Goal: Task Accomplishment & Management: Use online tool/utility

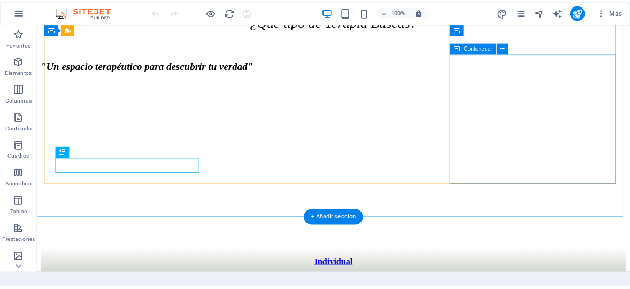
scroll to position [377, 0]
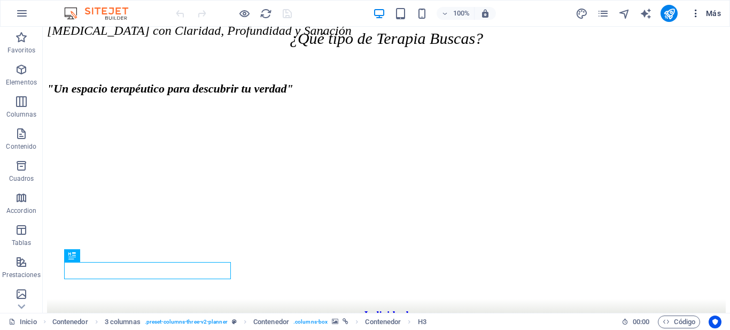
click at [713, 12] on span "Más" at bounding box center [705, 13] width 30 height 11
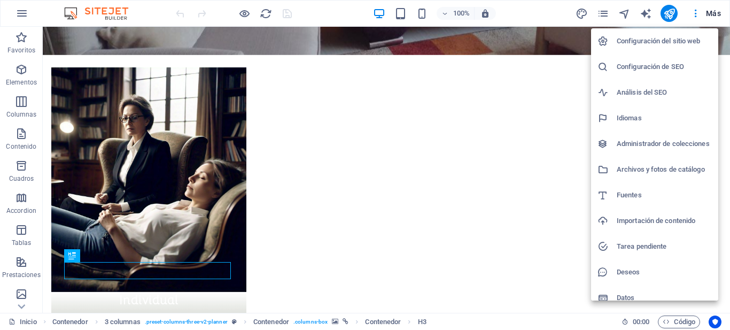
click at [677, 67] on h6 "Configuración de SEO" at bounding box center [664, 66] width 95 height 13
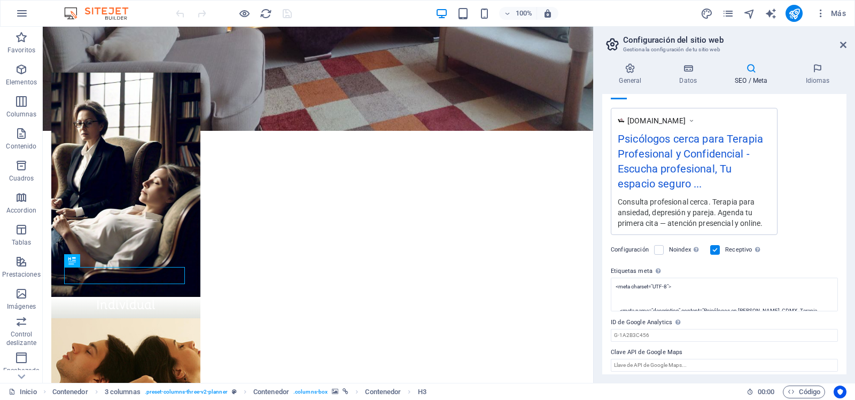
scroll to position [179, 0]
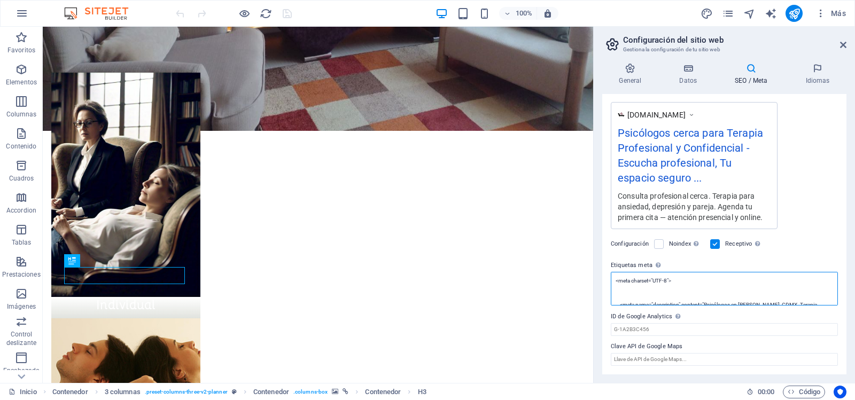
click at [719, 288] on textarea "<meta charset="UTF-8"> <meta name="description" content="Psicólogos en [PERSON_…" at bounding box center [724, 289] width 227 height 34
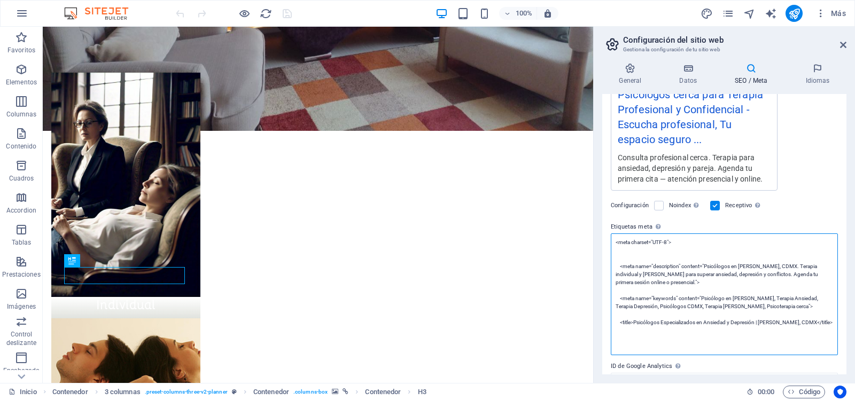
scroll to position [232, 0]
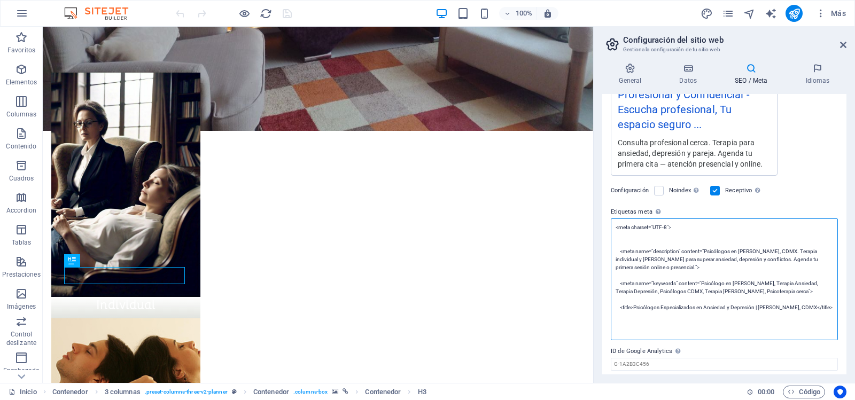
drag, startPoint x: 615, startPoint y: 230, endPoint x: 833, endPoint y: 328, distance: 239.7
click at [729, 328] on textarea "<meta charset="UTF-8"> <meta name="description" content="Psicólogos en [PERSON_…" at bounding box center [724, 280] width 227 height 122
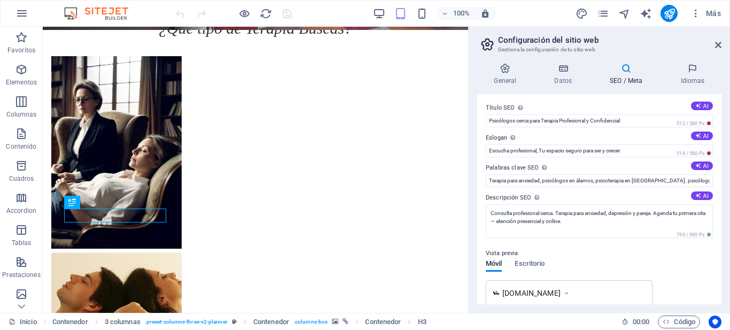
scroll to position [0, 0]
click at [514, 73] on icon at bounding box center [505, 68] width 56 height 11
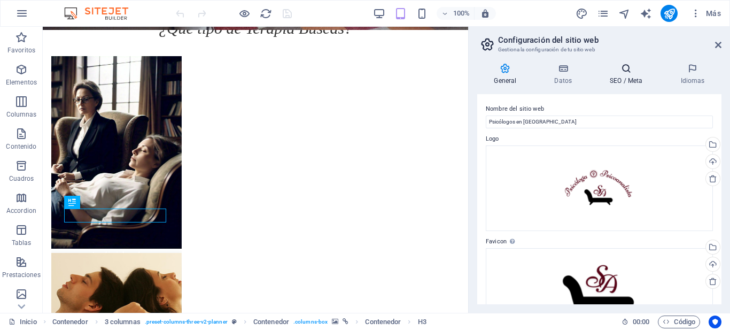
click at [623, 75] on h4 "SEO / Meta" at bounding box center [628, 74] width 71 height 22
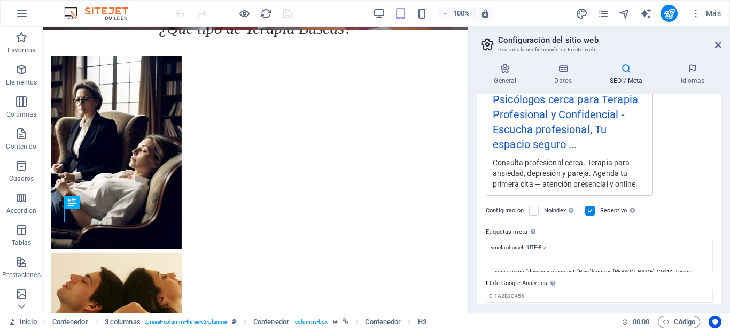
scroll to position [196, 0]
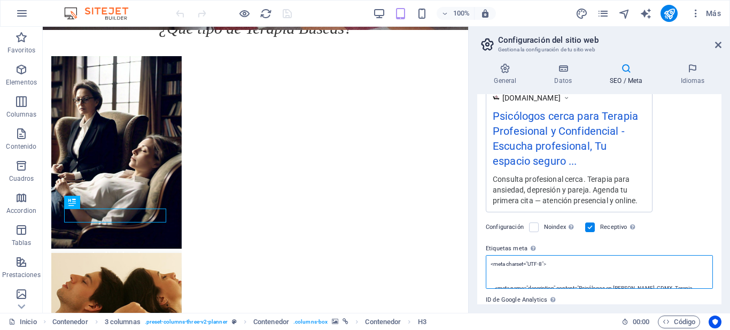
click at [618, 271] on textarea "<meta charset="UTF-8"> <meta name="description" content="Psicólogos en [PERSON_…" at bounding box center [599, 272] width 227 height 34
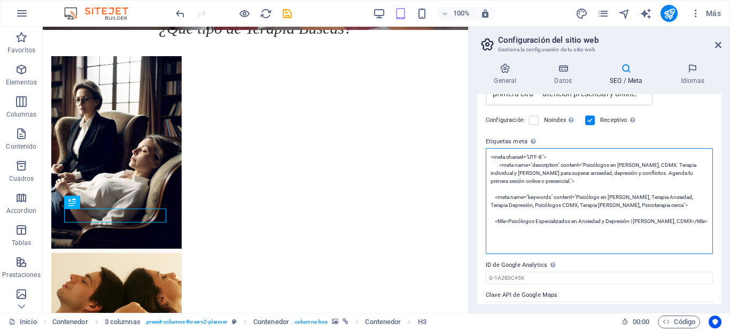
type textarea "<meta charset="UTF-8"> <meta name="description" content="Psicólogos en [PERSON_…"
drag, startPoint x: 504, startPoint y: 156, endPoint x: 713, endPoint y: 243, distance: 226.9
click at [713, 243] on div "Título SEO El título de tu sitio web. Elige algo que destaque en los resultados…" at bounding box center [599, 199] width 244 height 210
click at [647, 241] on textarea "<meta charset="UTF-8"> <meta name="description" content="Psicólogos en [PERSON_…" at bounding box center [599, 201] width 227 height 106
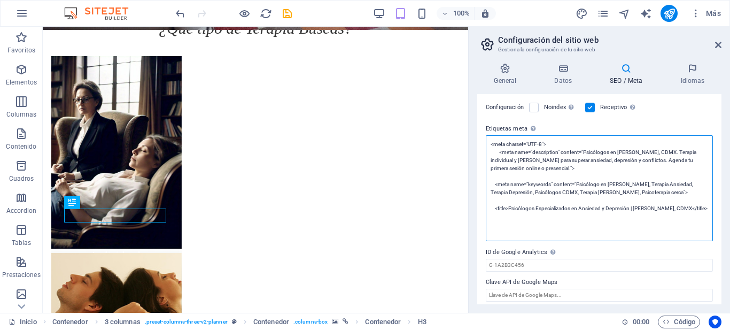
scroll to position [322, 0]
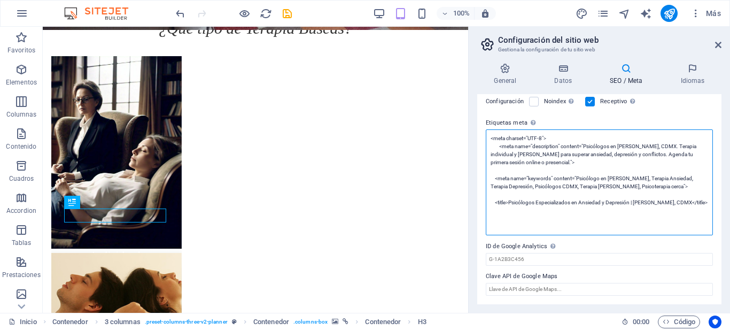
click at [565, 224] on textarea "<meta charset="UTF-8"> <meta name="description" content="Psicólogos en [PERSON_…" at bounding box center [599, 182] width 227 height 106
drag, startPoint x: 488, startPoint y: 138, endPoint x: 719, endPoint y: 228, distance: 247.2
click at [719, 228] on div "Título SEO El título de tu sitio web. Elige algo que destaque en los resultados…" at bounding box center [599, 199] width 244 height 210
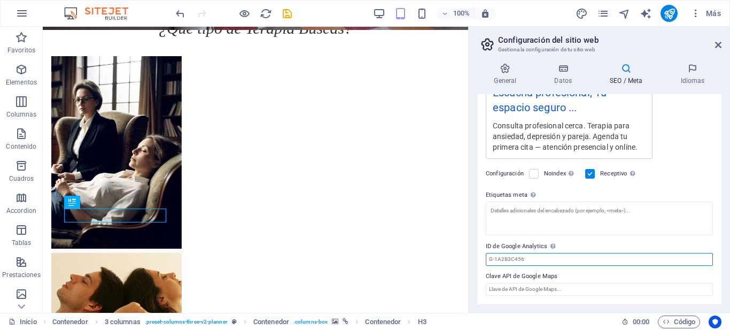
scroll to position [250, 0]
click at [592, 257] on input "ID de Google Analytics Añada únicamente el ID de Google Analytics. Incluimos el…" at bounding box center [599, 259] width 227 height 13
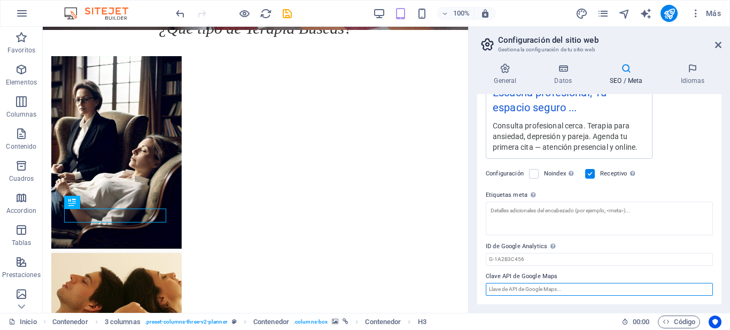
click at [581, 288] on input "Clave API de Google Maps" at bounding box center [599, 289] width 227 height 13
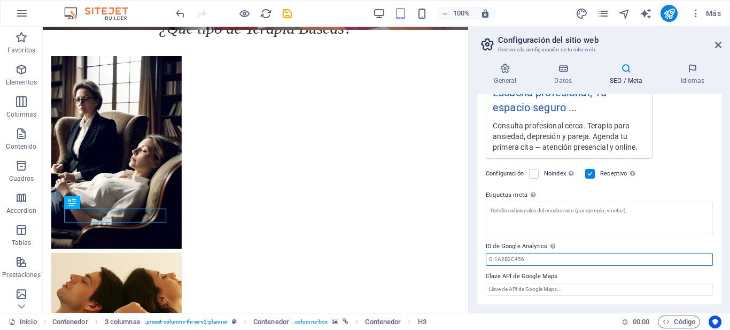
click at [571, 255] on input "ID de Google Analytics Añada únicamente el ID de Google Analytics. Incluimos el…" at bounding box center [599, 259] width 227 height 13
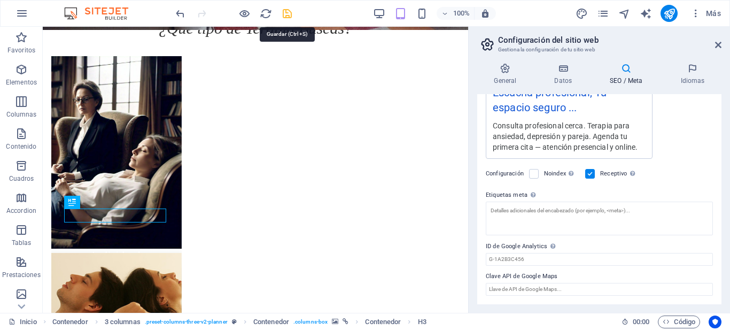
click at [286, 10] on icon "save" at bounding box center [287, 13] width 12 height 12
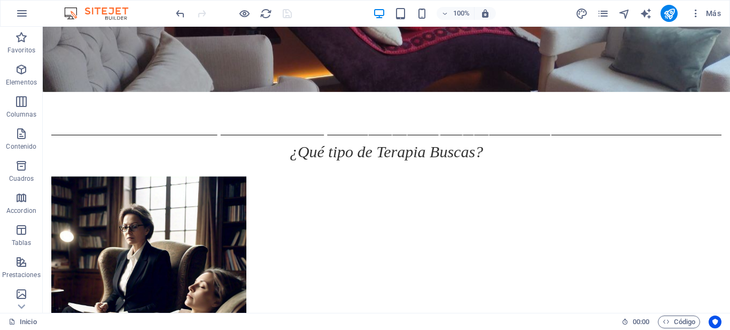
scroll to position [175, 0]
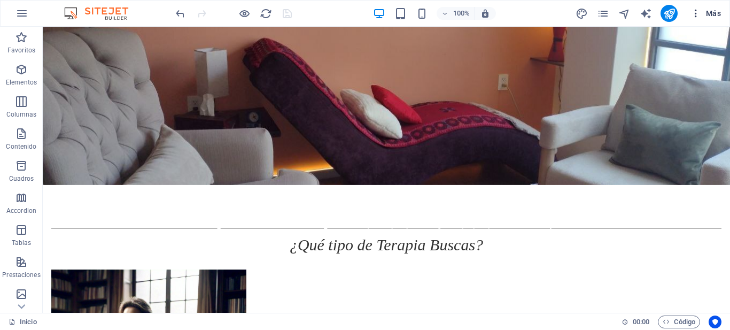
click at [711, 10] on span "Más" at bounding box center [705, 13] width 30 height 11
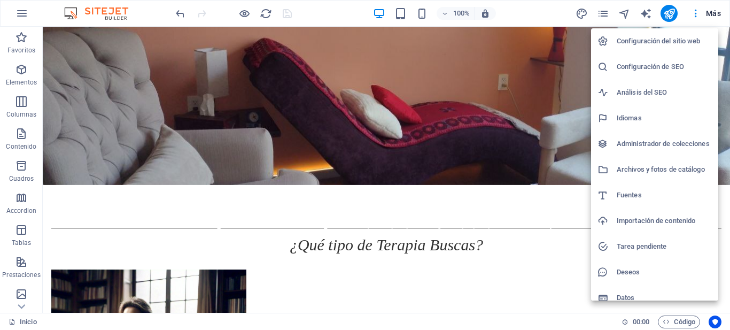
click at [672, 43] on h6 "Configuración del sitio web" at bounding box center [664, 41] width 95 height 13
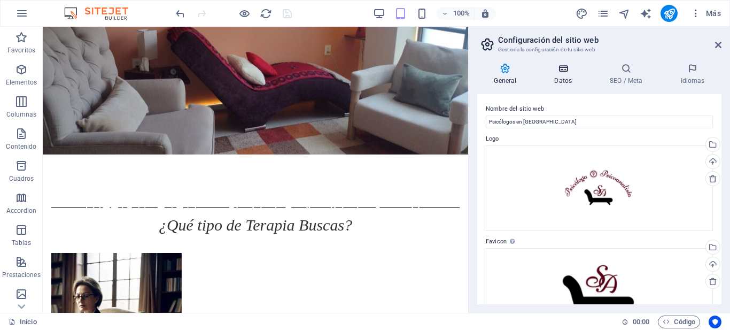
click at [566, 75] on h4 "Datos" at bounding box center [566, 74] width 56 height 22
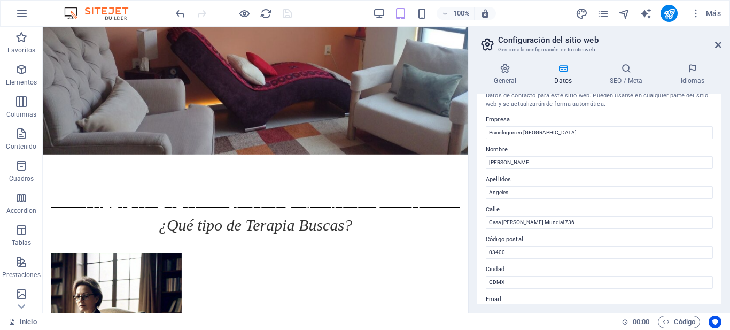
scroll to position [0, 0]
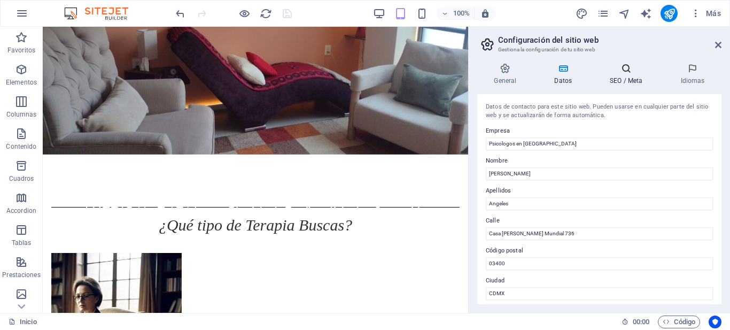
click at [629, 73] on icon at bounding box center [626, 68] width 66 height 11
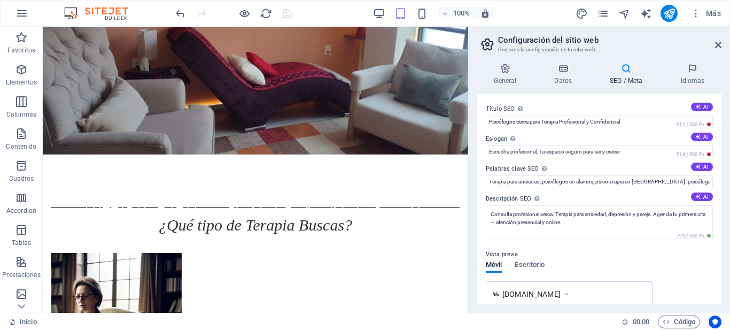
click at [620, 73] on icon at bounding box center [626, 68] width 66 height 11
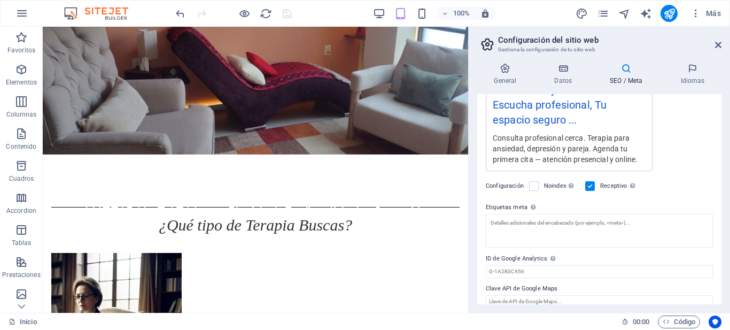
scroll to position [250, 0]
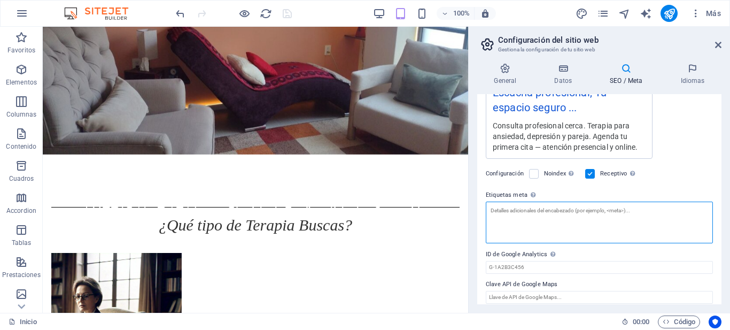
click at [615, 218] on textarea "Etiquetas meta Introduce aquí el código HTML que se incluirá en las etiquetas d…" at bounding box center [599, 222] width 227 height 42
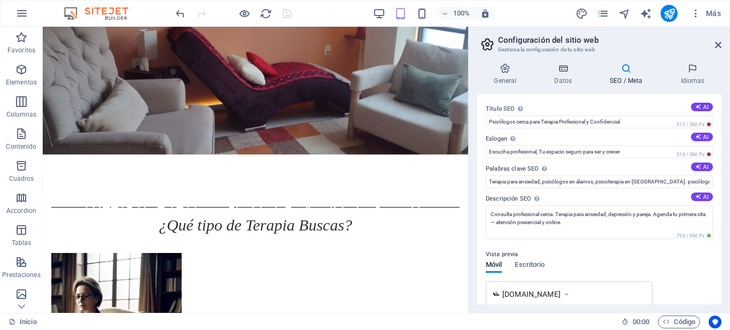
scroll to position [258, 0]
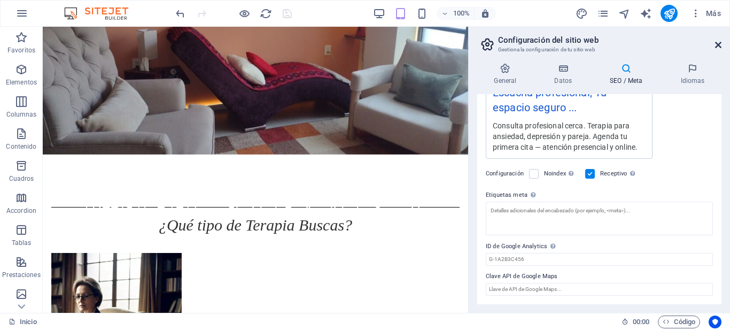
click at [719, 46] on icon at bounding box center [718, 45] width 6 height 9
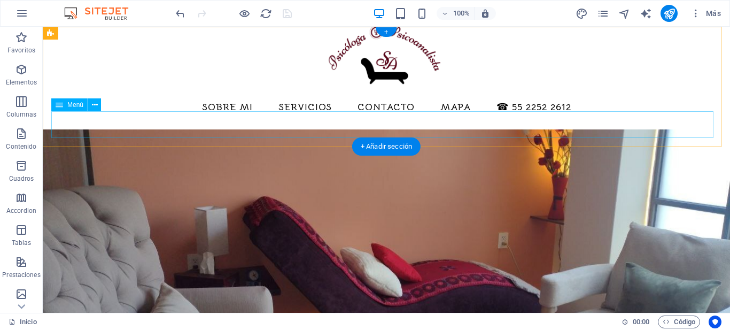
scroll to position [0, 0]
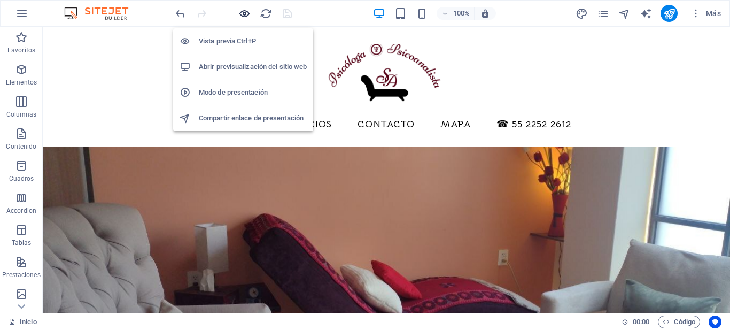
click at [247, 15] on icon "button" at bounding box center [244, 13] width 12 height 12
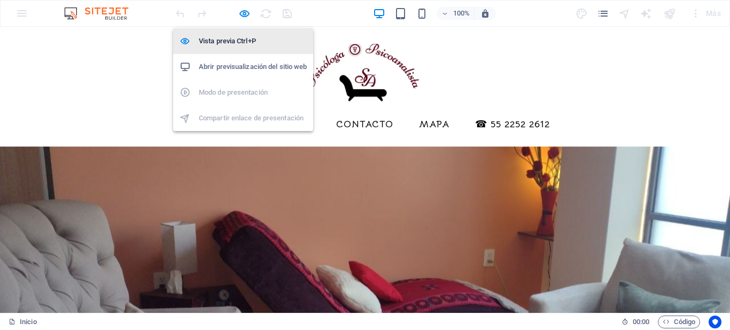
click at [232, 40] on h6 "Vista previa Ctrl+P" at bounding box center [253, 41] width 108 height 13
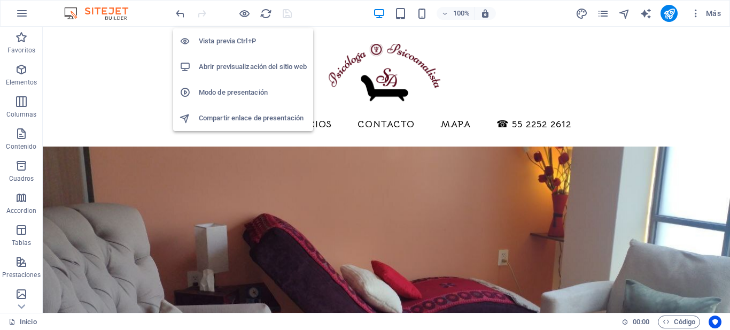
click at [230, 71] on h6 "Abrir previsualización del sitio web" at bounding box center [253, 66] width 108 height 13
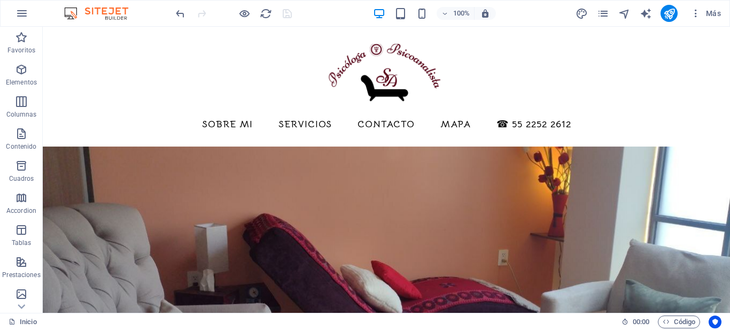
click at [675, 21] on div at bounding box center [669, 13] width 17 height 17
click at [673, 19] on icon "publish" at bounding box center [669, 13] width 12 height 12
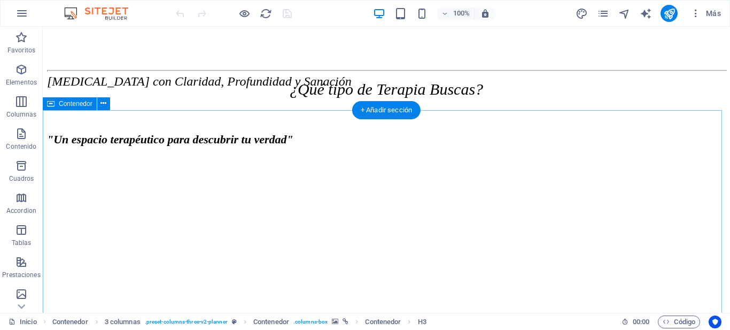
scroll to position [226, 0]
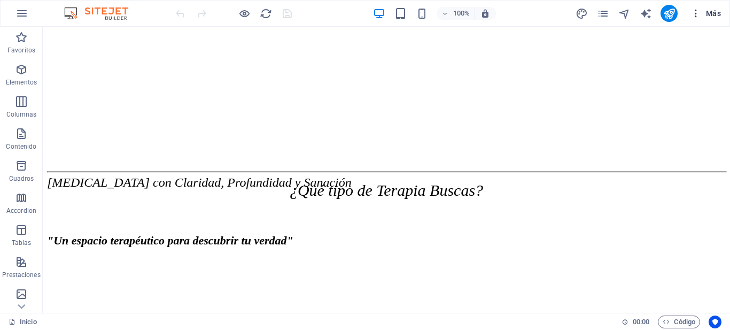
click at [708, 14] on span "Más" at bounding box center [705, 13] width 30 height 11
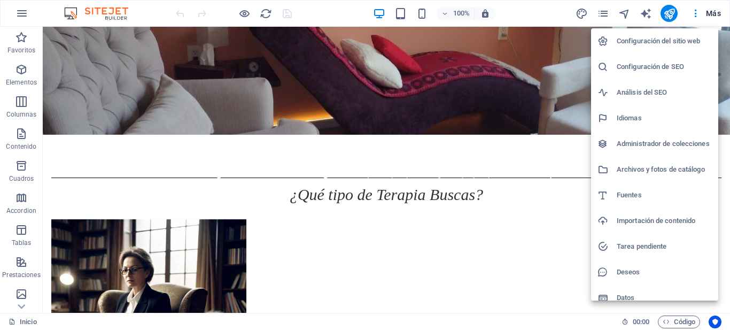
click at [653, 61] on h6 "Configuración de SEO" at bounding box center [664, 66] width 95 height 13
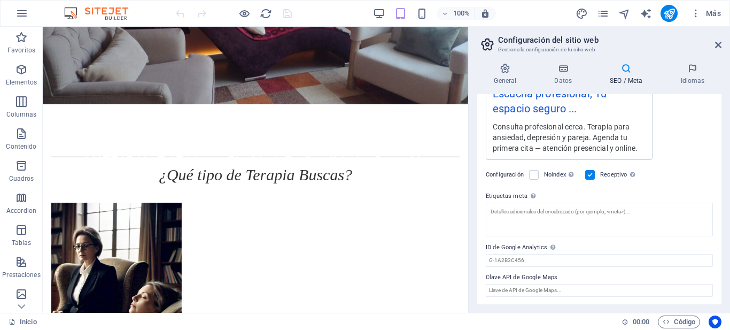
scroll to position [250, 0]
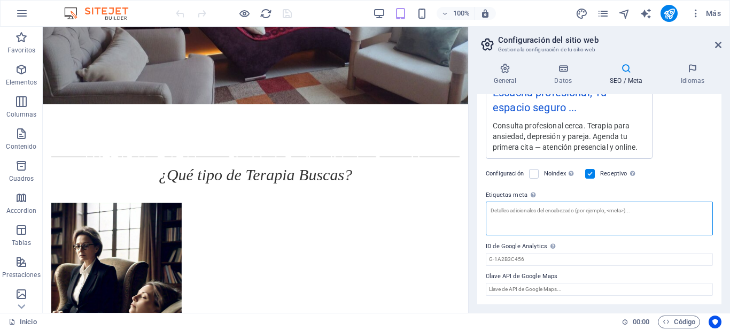
click at [541, 223] on textarea "Etiquetas meta Introduce aquí el código HTML que se incluirá en las etiquetas d…" at bounding box center [599, 218] width 227 height 34
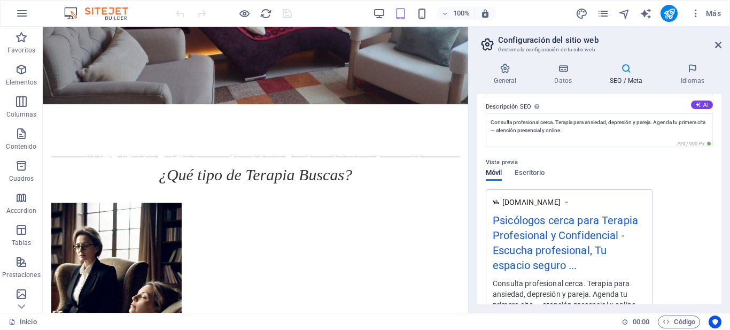
scroll to position [0, 0]
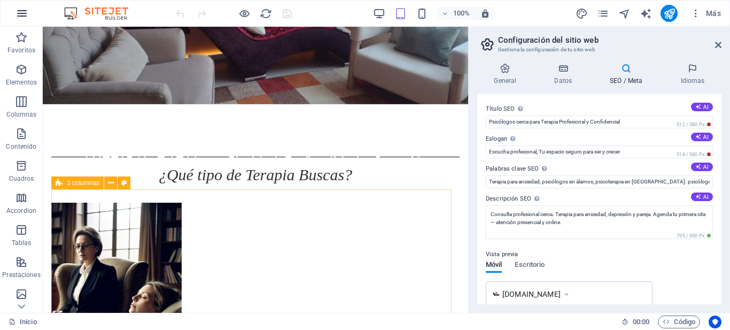
click at [25, 13] on icon "button" at bounding box center [21, 13] width 13 height 13
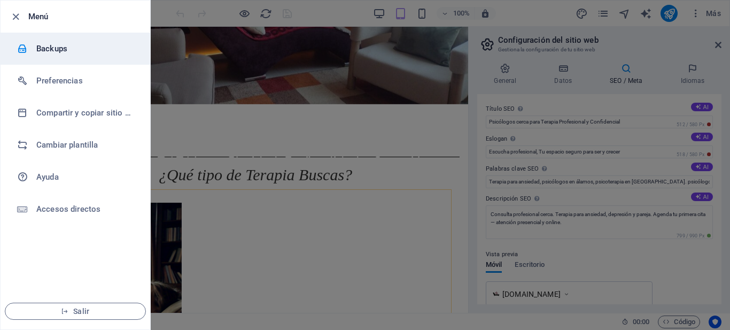
click at [63, 49] on h6 "Backups" at bounding box center [85, 48] width 99 height 13
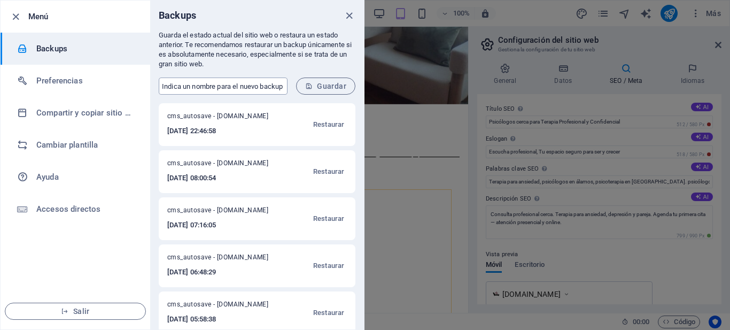
click at [236, 86] on input "text" at bounding box center [223, 85] width 129 height 17
type input "2025-10-03 Good"
click at [327, 86] on span "Guardar" at bounding box center [325, 86] width 41 height 9
click at [335, 84] on span "Guardar" at bounding box center [325, 86] width 41 height 9
click at [347, 14] on icon "close" at bounding box center [349, 16] width 12 height 12
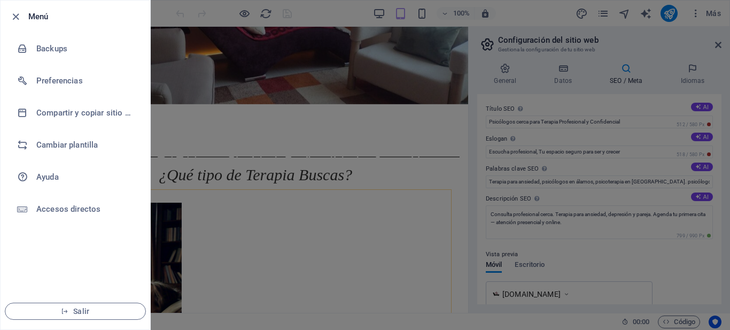
click at [86, 278] on ul "Menú Backups Preferencias Compartir y copiar sitio web Cambiar plantilla Ayuda …" at bounding box center [76, 165] width 150 height 329
click at [32, 17] on h6 "Menú" at bounding box center [84, 16] width 113 height 13
click at [17, 15] on icon "button" at bounding box center [16, 17] width 12 height 12
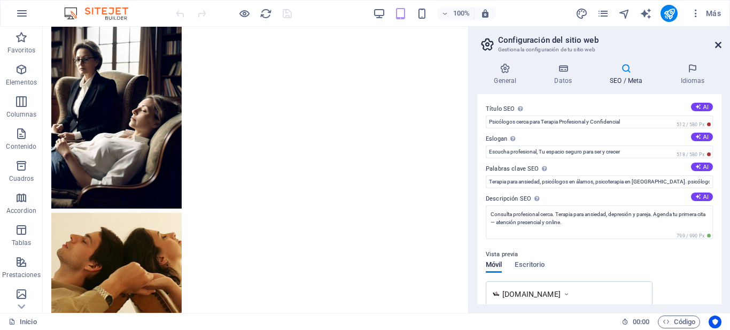
click at [717, 43] on icon at bounding box center [718, 45] width 6 height 9
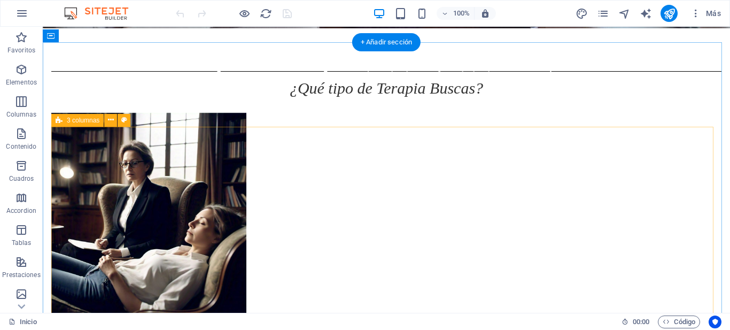
scroll to position [246, 0]
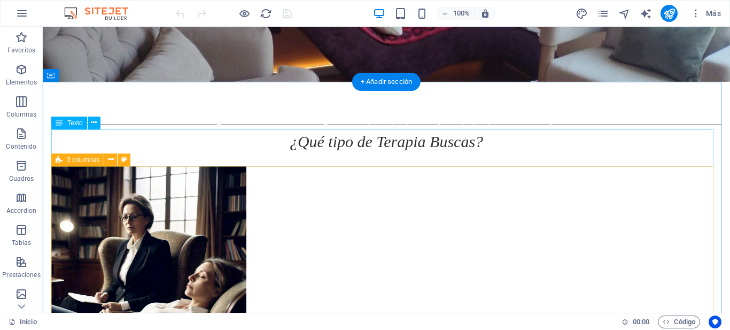
click at [414, 145] on div "¿Qué tipo de Terapia Buscas?" at bounding box center [386, 147] width 670 height 37
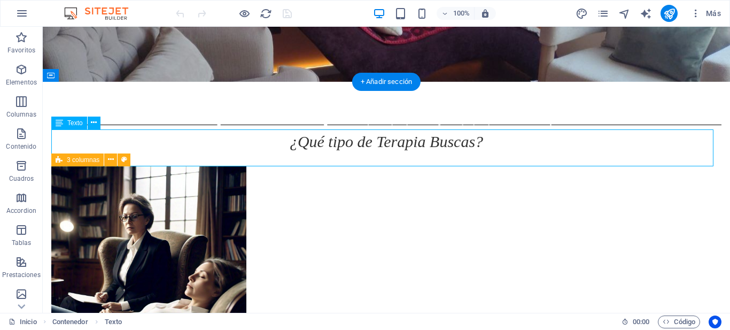
click at [414, 145] on div "¿Qué tipo de Terapia Buscas?" at bounding box center [386, 147] width 670 height 37
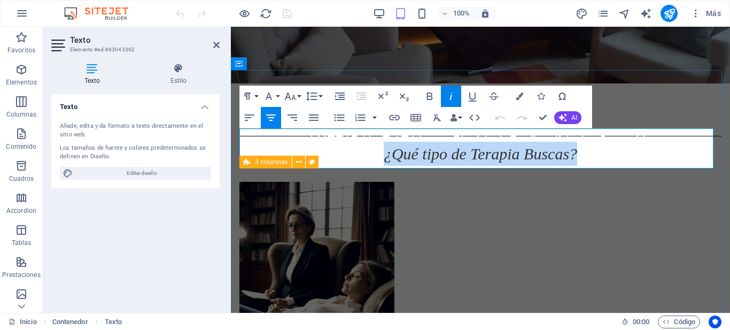
drag, startPoint x: 366, startPoint y: 142, endPoint x: 610, endPoint y: 142, distance: 244.7
click at [610, 142] on p "¿Qué tipo de Terapia Buscas?" at bounding box center [480, 154] width 482 height 24
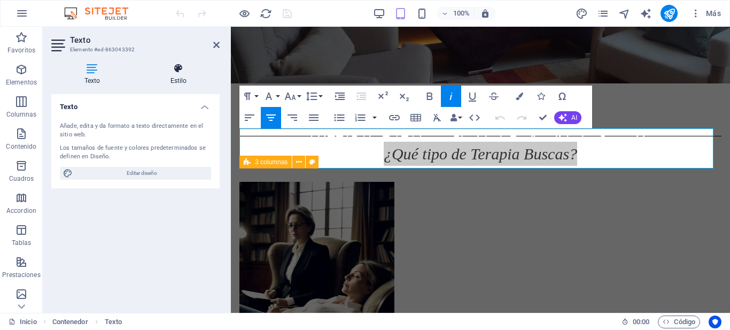
click at [183, 69] on icon at bounding box center [178, 68] width 82 height 11
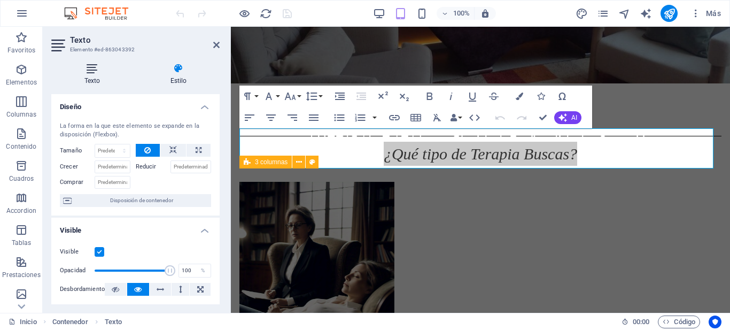
click at [81, 77] on h4 "Texto" at bounding box center [94, 74] width 86 height 22
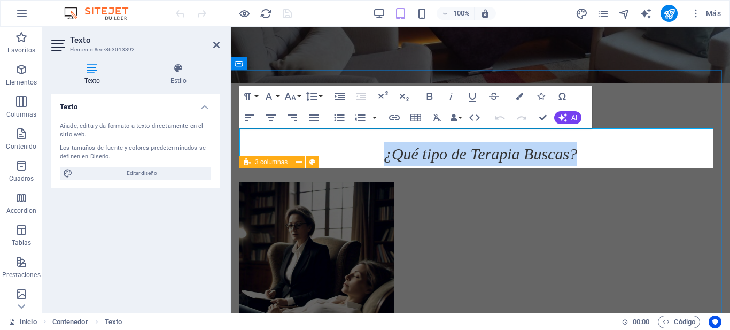
click at [597, 146] on p "¿Qué tipo de Terapia Buscas?" at bounding box center [480, 154] width 482 height 24
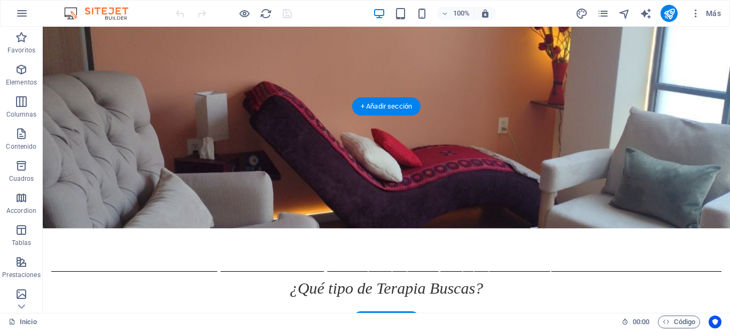
scroll to position [160, 0]
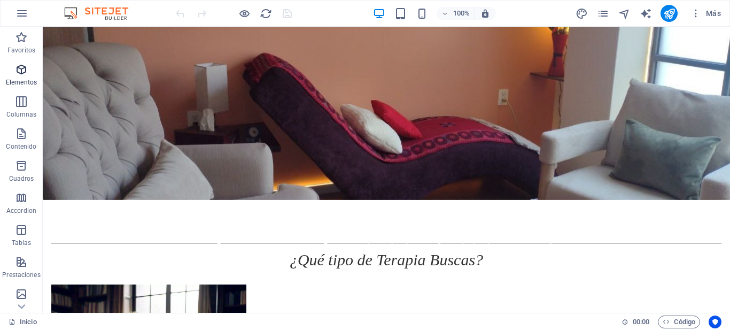
click at [24, 69] on icon "button" at bounding box center [21, 69] width 13 height 13
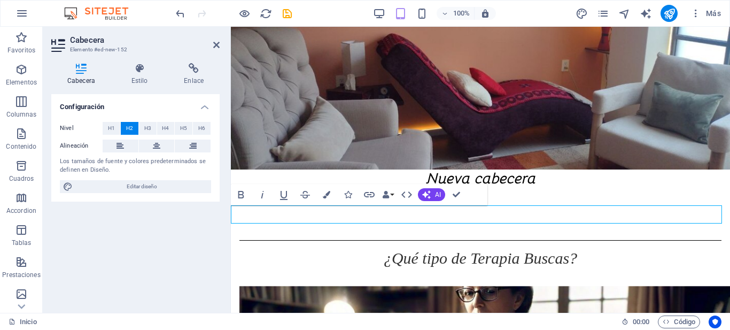
scroll to position [111, 0]
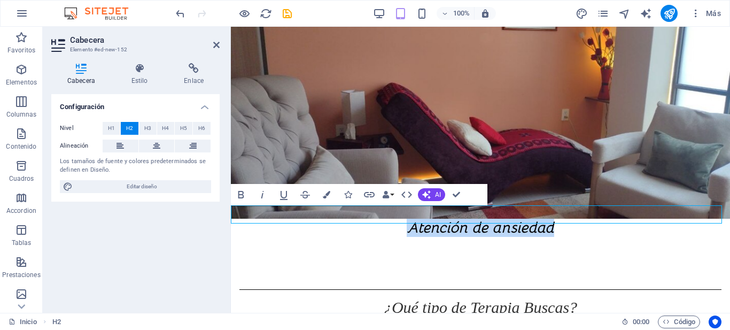
drag, startPoint x: 570, startPoint y: 215, endPoint x: 374, endPoint y: 209, distance: 196.2
click at [374, 219] on h2 "Atención de ansiedad" at bounding box center [480, 228] width 499 height 18
click at [327, 196] on icon "button" at bounding box center [326, 194] width 7 height 7
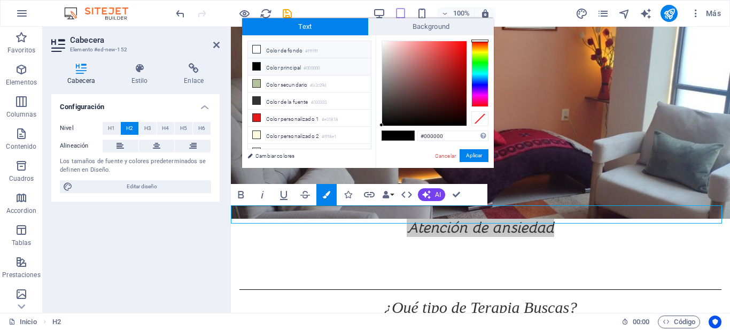
click at [275, 48] on li "Color de fondo #ffffff" at bounding box center [309, 49] width 123 height 17
type input "#ffffff"
click at [480, 153] on button "Aplicar" at bounding box center [474, 155] width 29 height 13
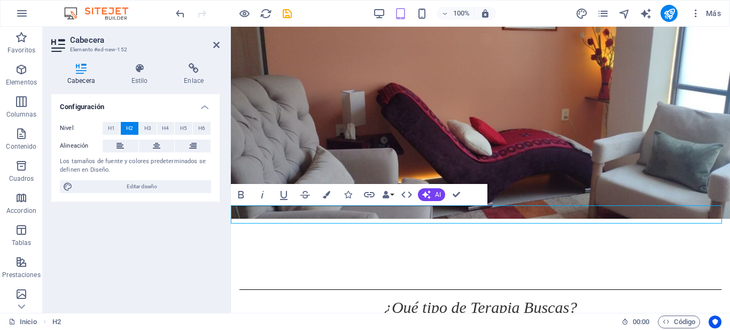
click at [568, 219] on h2 "Atención de ansiedad" at bounding box center [480, 228] width 499 height 18
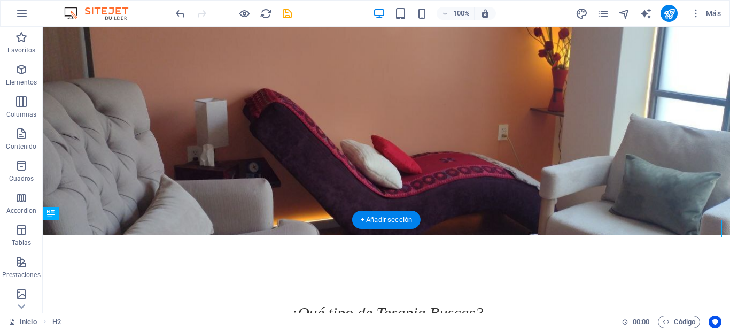
scroll to position [107, 0]
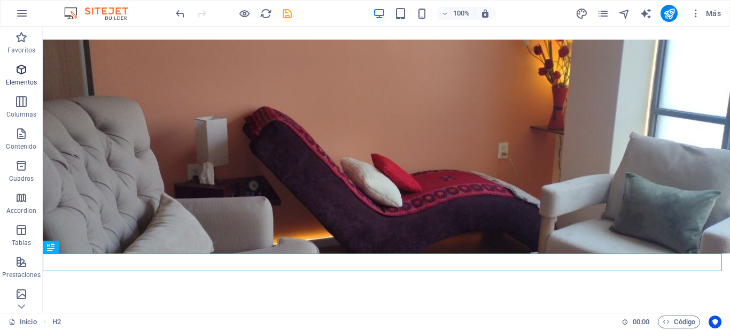
click at [21, 71] on icon "button" at bounding box center [21, 69] width 13 height 13
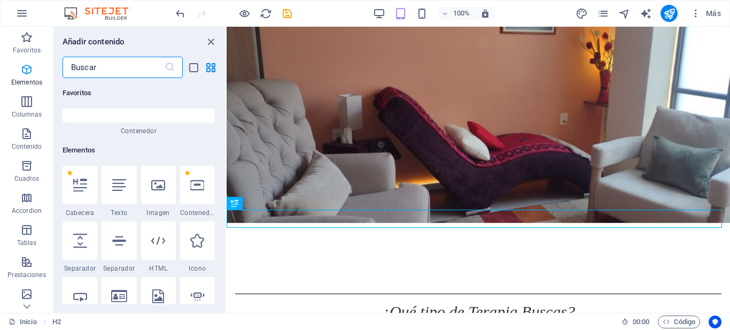
scroll to position [201, 0]
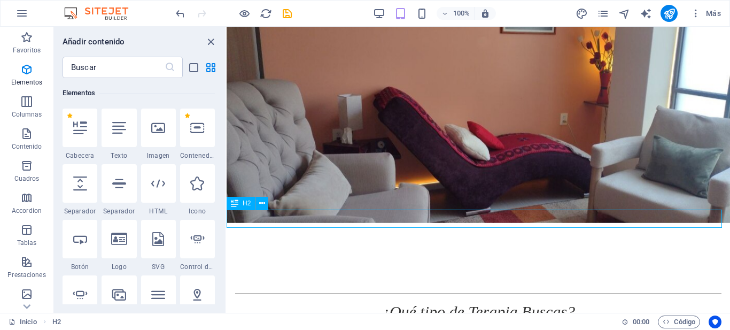
click at [408, 223] on div "Atención de ansiedad" at bounding box center [478, 232] width 503 height 18
click at [353, 223] on div "Atención de ansiedad" at bounding box center [478, 232] width 503 height 18
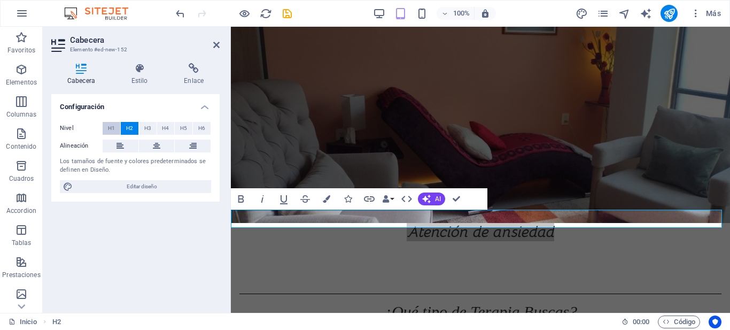
click at [107, 128] on button "H1" at bounding box center [112, 128] width 18 height 13
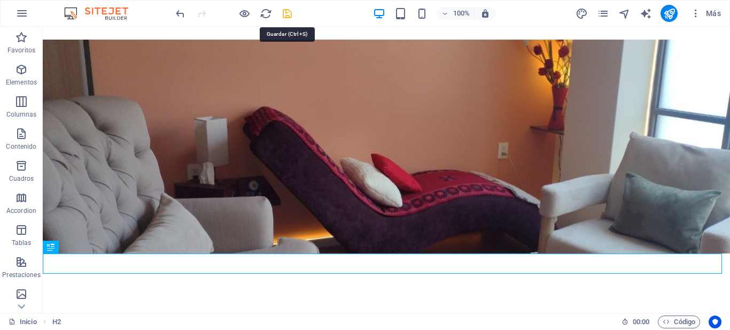
click at [290, 13] on icon "save" at bounding box center [287, 13] width 12 height 12
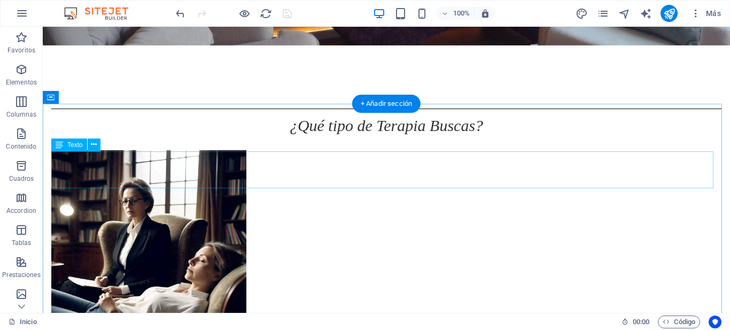
scroll to position [321, 0]
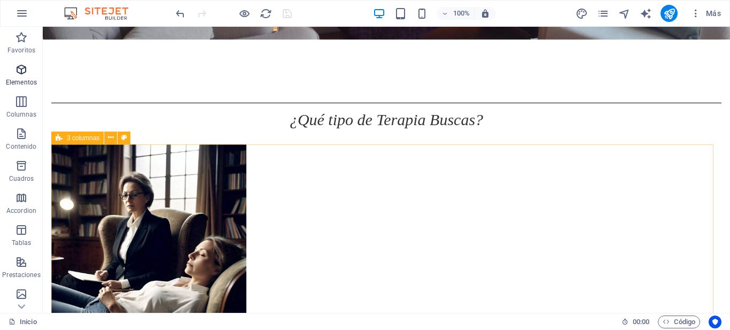
drag, startPoint x: 22, startPoint y: 72, endPoint x: 12, endPoint y: 69, distance: 10.6
click at [12, 69] on span "Elementos" at bounding box center [21, 76] width 43 height 26
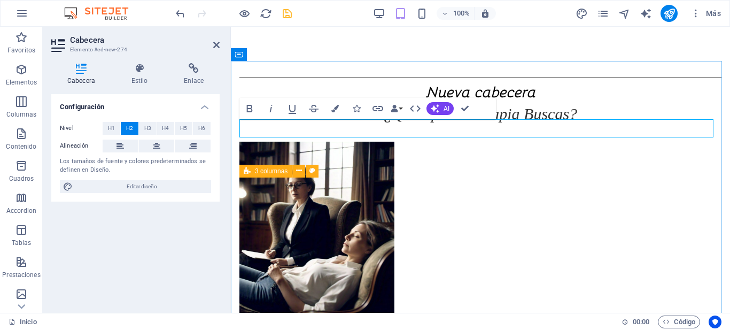
scroll to position [271, 0]
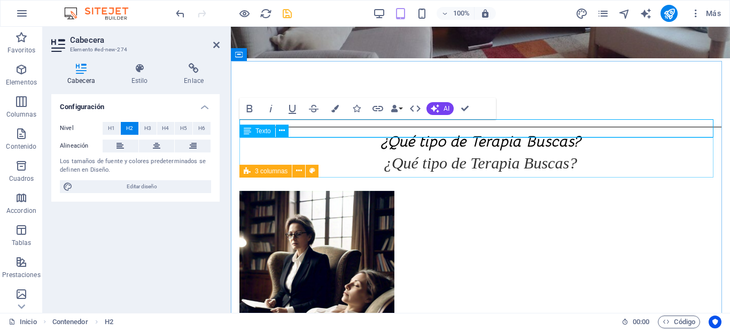
click at [561, 156] on div "¿Qué tipo de Terapia Buscas?" at bounding box center [480, 171] width 482 height 40
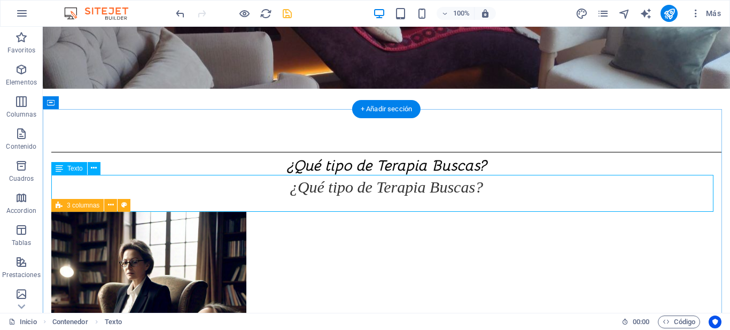
click at [489, 188] on div "¿Qué tipo de Terapia Buscas?" at bounding box center [386, 193] width 670 height 37
click at [441, 185] on div "¿Qué tipo de Terapia Buscas?" at bounding box center [386, 193] width 670 height 37
click at [384, 189] on div "¿Qué tipo de Terapia Buscas?" at bounding box center [386, 193] width 670 height 37
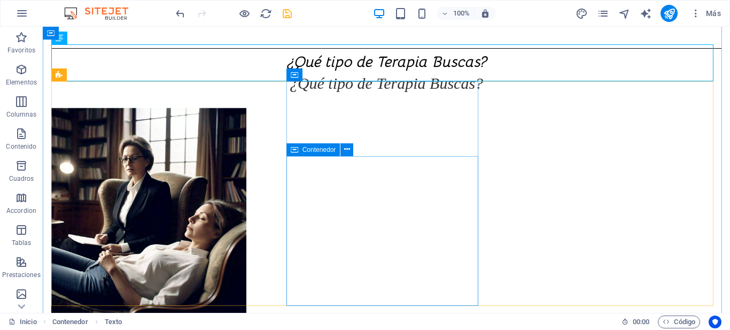
scroll to position [391, 0]
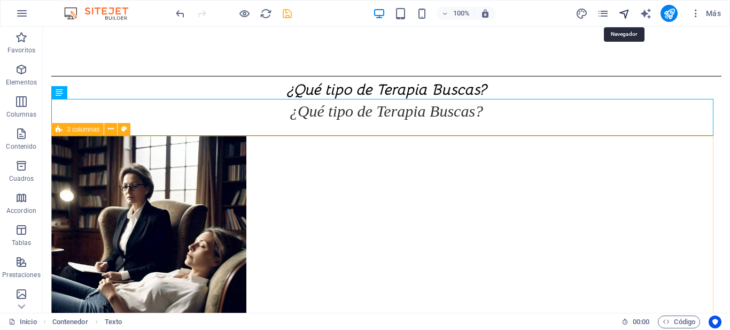
click at [622, 14] on icon "navigator" at bounding box center [624, 13] width 12 height 12
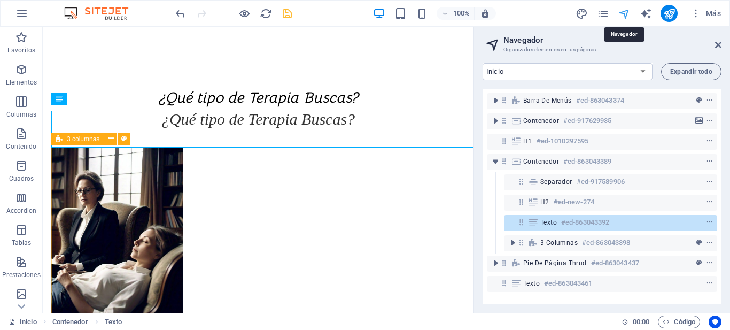
scroll to position [304, 0]
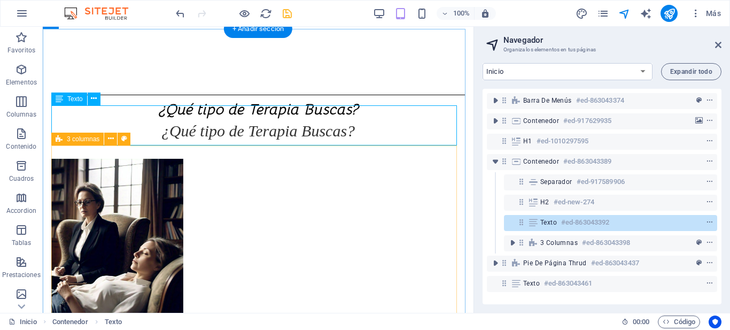
click at [519, 223] on icon at bounding box center [521, 221] width 9 height 9
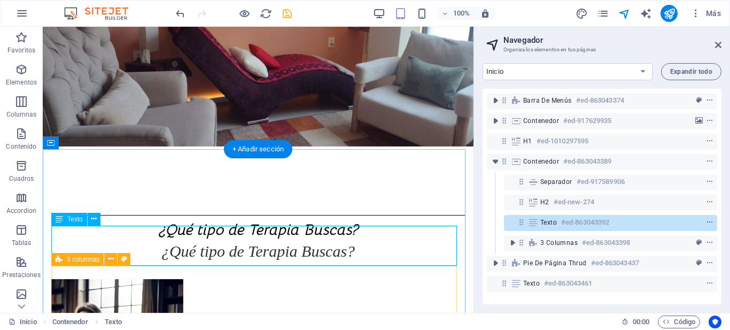
click at [556, 220] on span "Texto" at bounding box center [548, 222] width 17 height 9
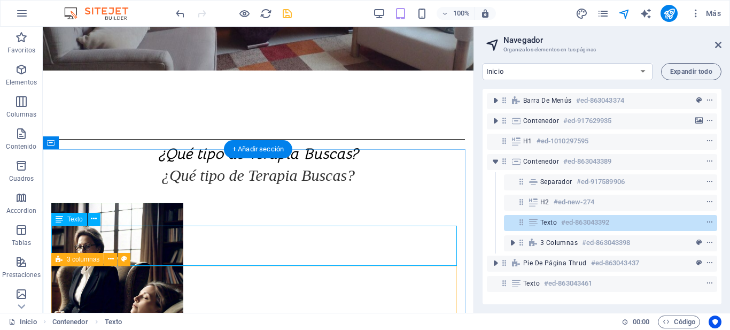
scroll to position [335, 0]
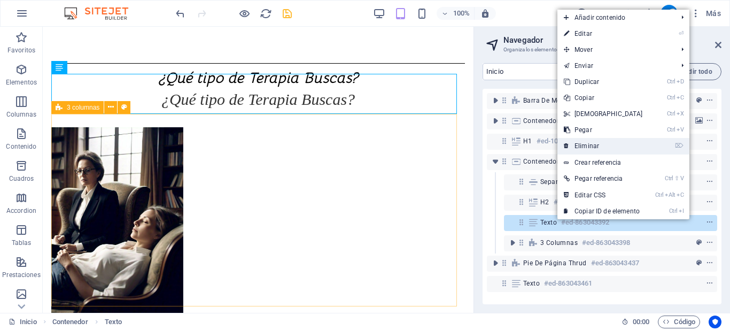
click at [588, 146] on link "⌦ Eliminar" at bounding box center [603, 146] width 92 height 16
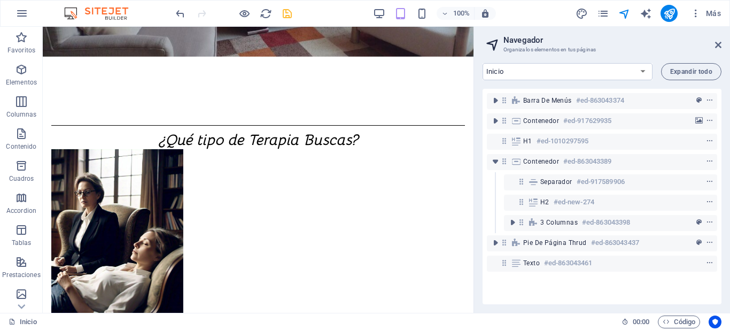
scroll to position [282, 0]
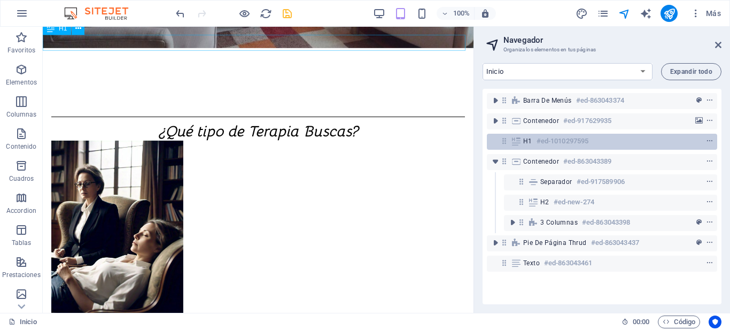
click at [578, 146] on h6 "#ed-1010297595" at bounding box center [563, 141] width 52 height 13
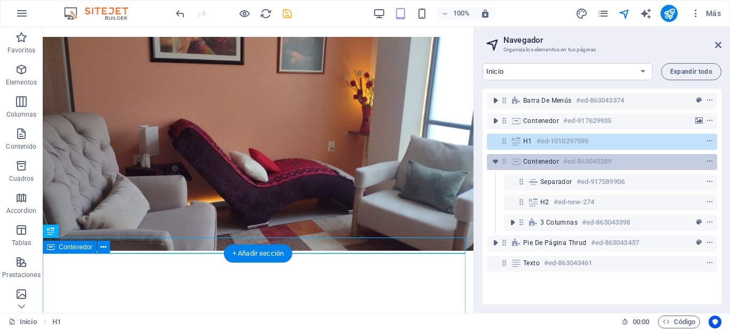
click at [568, 165] on h6 "#ed-863043389" at bounding box center [587, 161] width 48 height 13
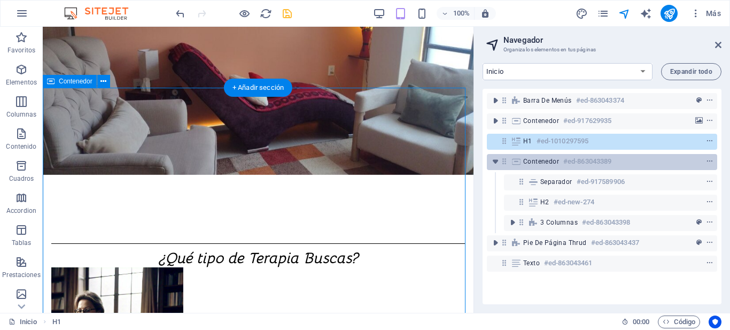
scroll to position [321, 0]
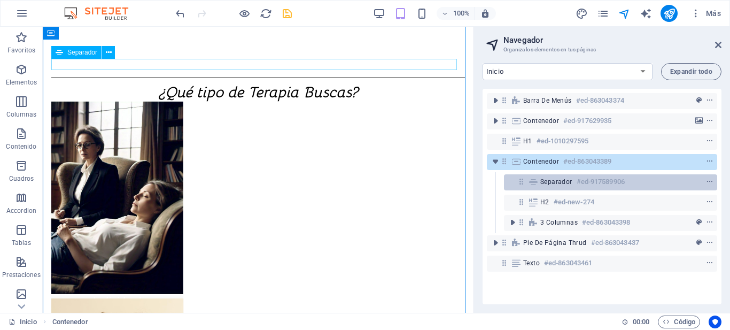
click at [568, 180] on span "Separador" at bounding box center [556, 181] width 32 height 9
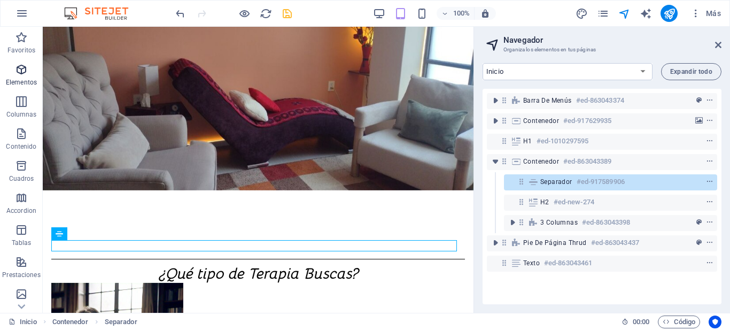
click at [20, 69] on icon "button" at bounding box center [21, 69] width 13 height 13
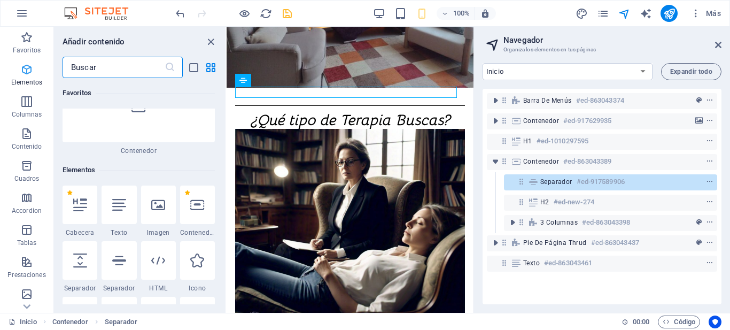
scroll to position [201, 0]
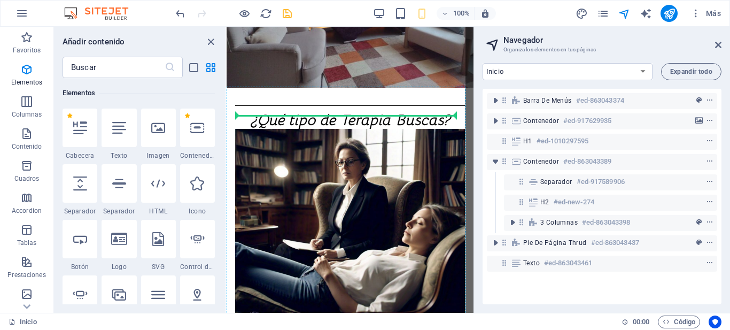
select select "px"
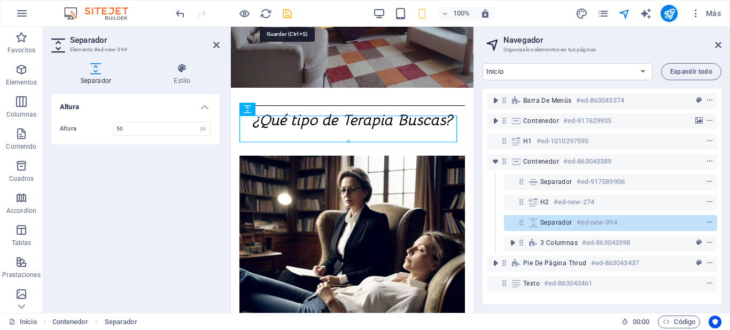
click at [287, 11] on icon "save" at bounding box center [287, 13] width 12 height 12
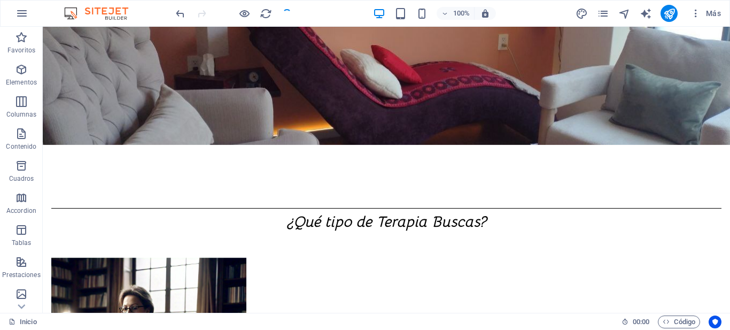
scroll to position [265, 0]
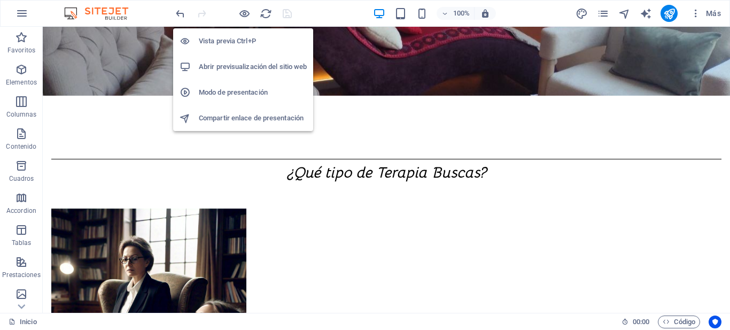
click at [230, 68] on h6 "Abrir previsualización del sitio web" at bounding box center [253, 66] width 108 height 13
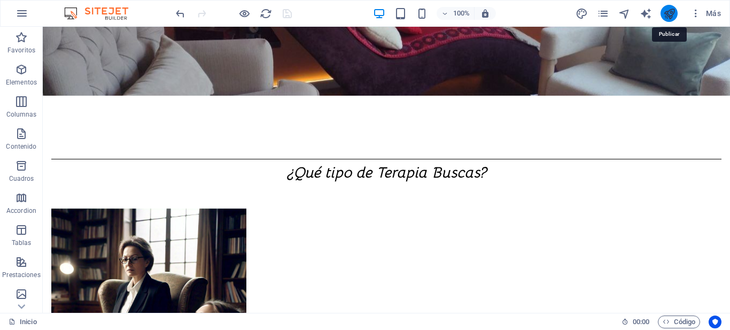
click at [666, 13] on icon "publish" at bounding box center [669, 13] width 12 height 12
